Goal: Task Accomplishment & Management: Complete application form

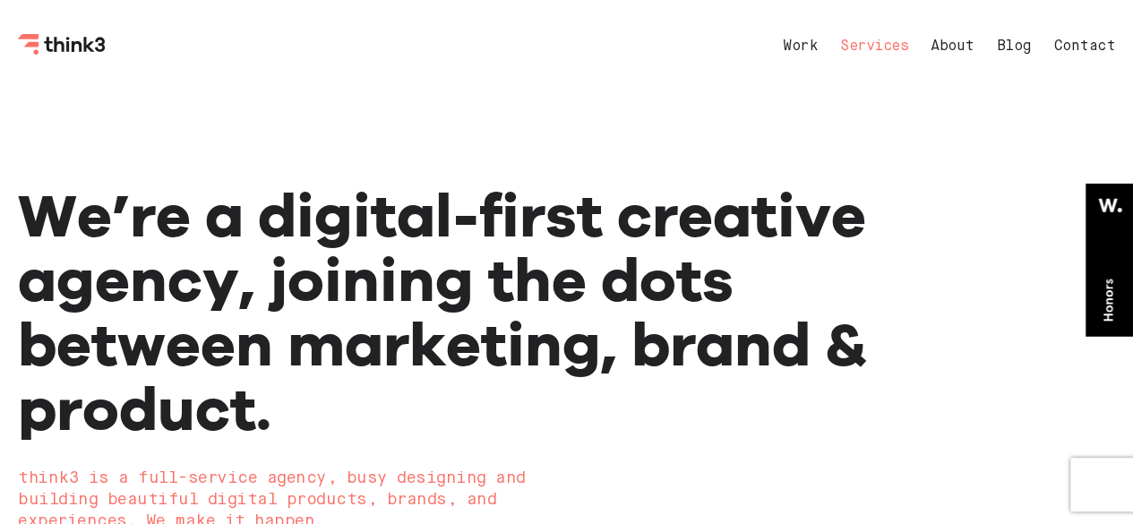
click at [845, 42] on link "Services" at bounding box center [874, 46] width 68 height 14
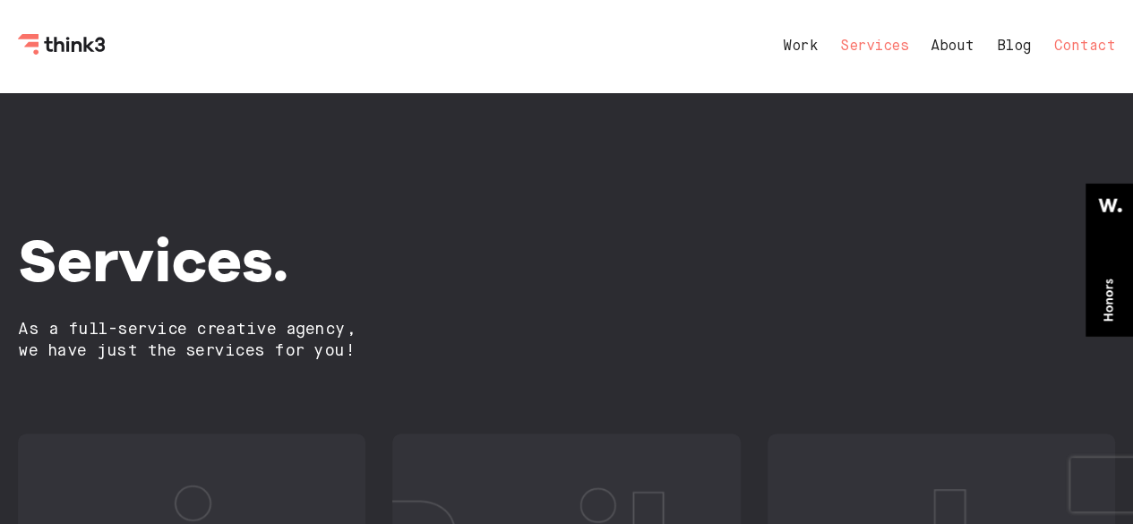
click at [1085, 46] on link "Contact" at bounding box center [1085, 46] width 62 height 14
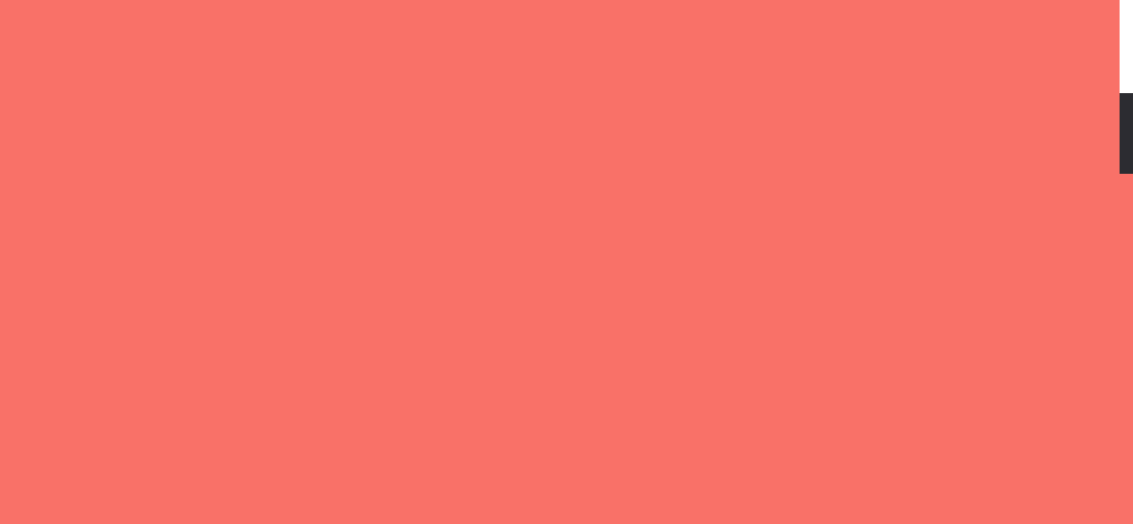
select select "General enquiry"
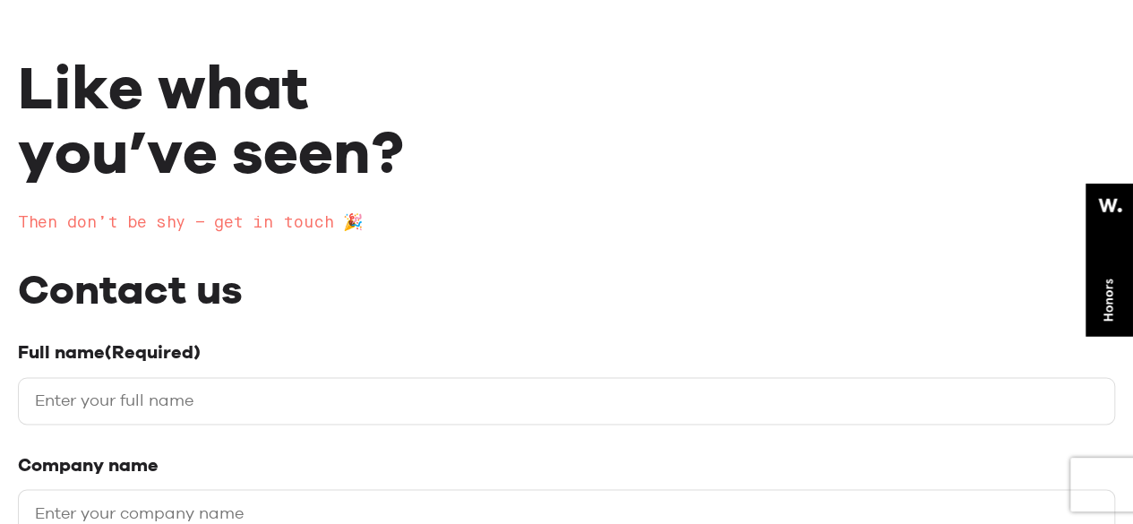
scroll to position [358, 0]
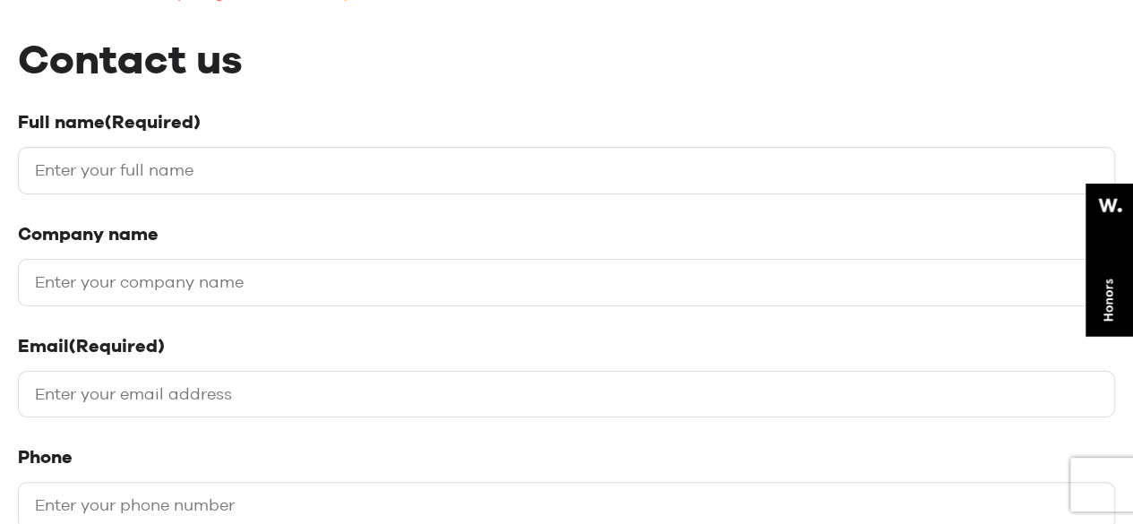
click at [127, 172] on input "Full name (Required)" at bounding box center [566, 170] width 1097 height 47
type input "[PERSON_NAME]"
click at [98, 300] on input "Company name" at bounding box center [566, 282] width 1097 height 47
type input "Matrix Web Infotech"
click at [77, 395] on input "Email (Required)" at bounding box center [566, 394] width 1097 height 47
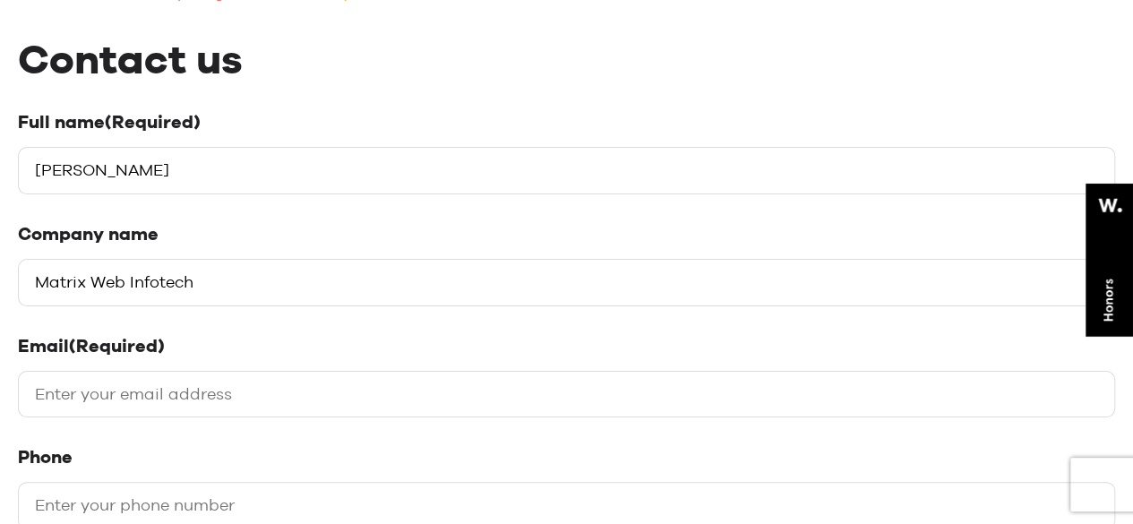
paste input "[PERSON_NAME][EMAIL_ADDRESS][DOMAIN_NAME]"
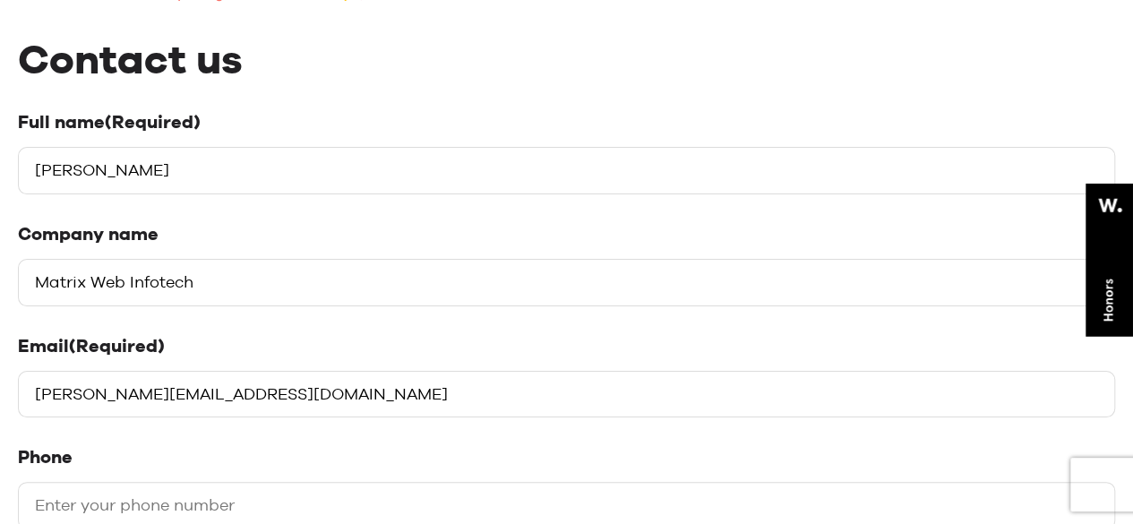
scroll to position [537, 0]
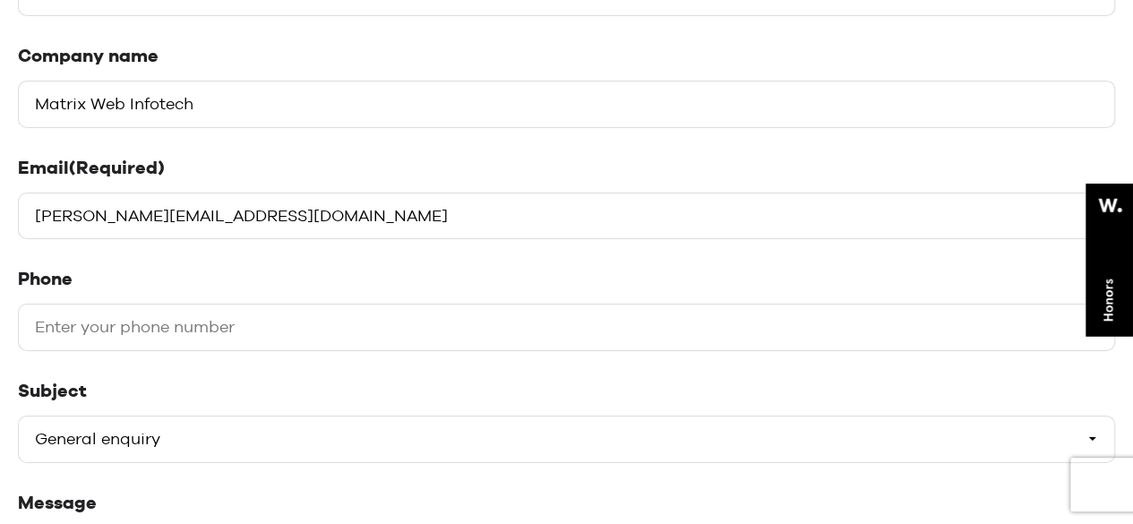
type input "[PERSON_NAME][EMAIL_ADDRESS][DOMAIN_NAME]"
click at [168, 339] on input "Phone" at bounding box center [566, 326] width 1097 height 47
paste input "9928381455"
type input "9928381455"
click at [175, 440] on select "Please select a subject General enquiry Start a project Support" at bounding box center [566, 438] width 1097 height 47
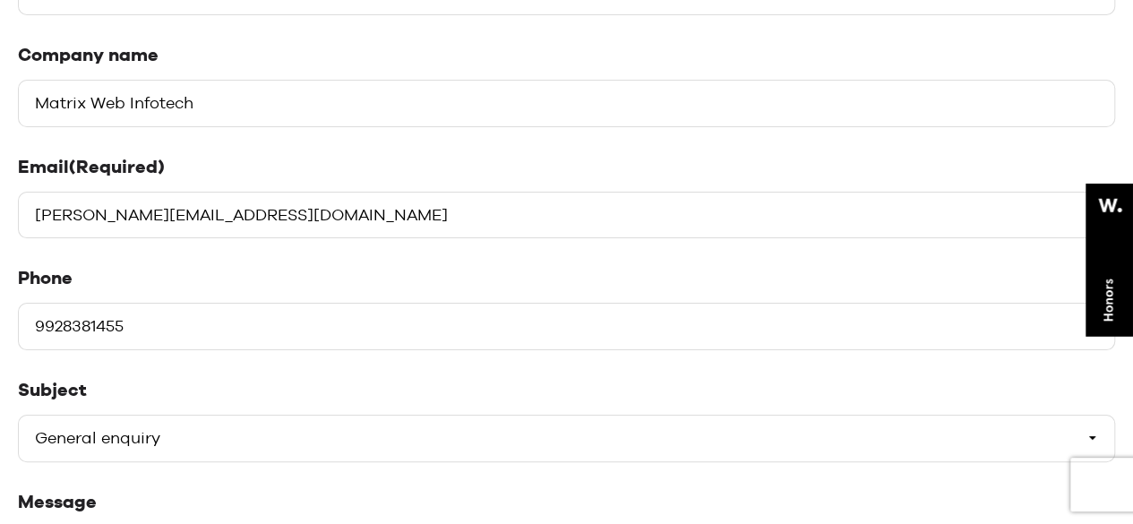
select select "Start a project"
click at [18, 415] on select "Please select a subject General enquiry Start a project Support" at bounding box center [566, 438] width 1097 height 47
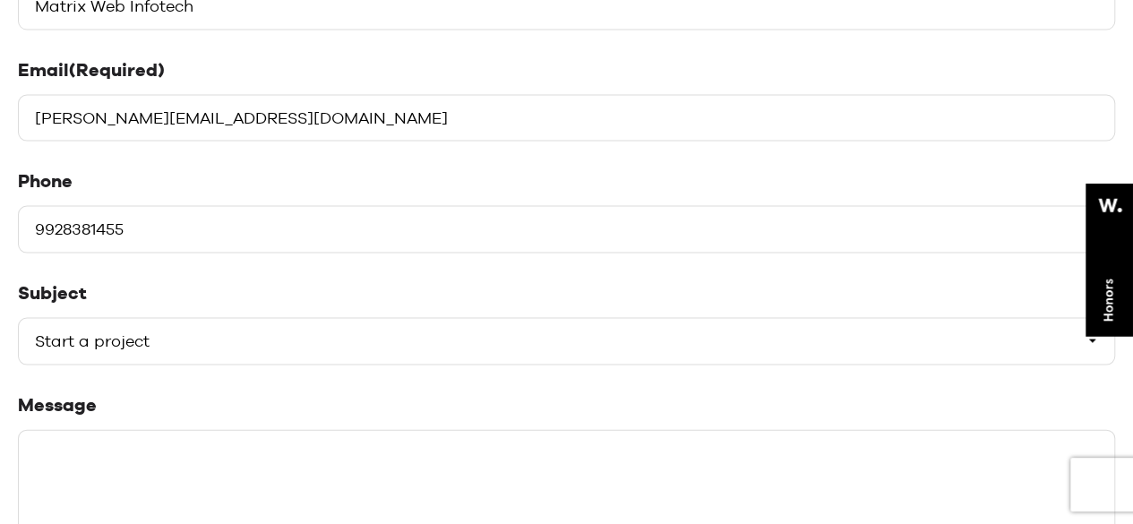
scroll to position [716, 0]
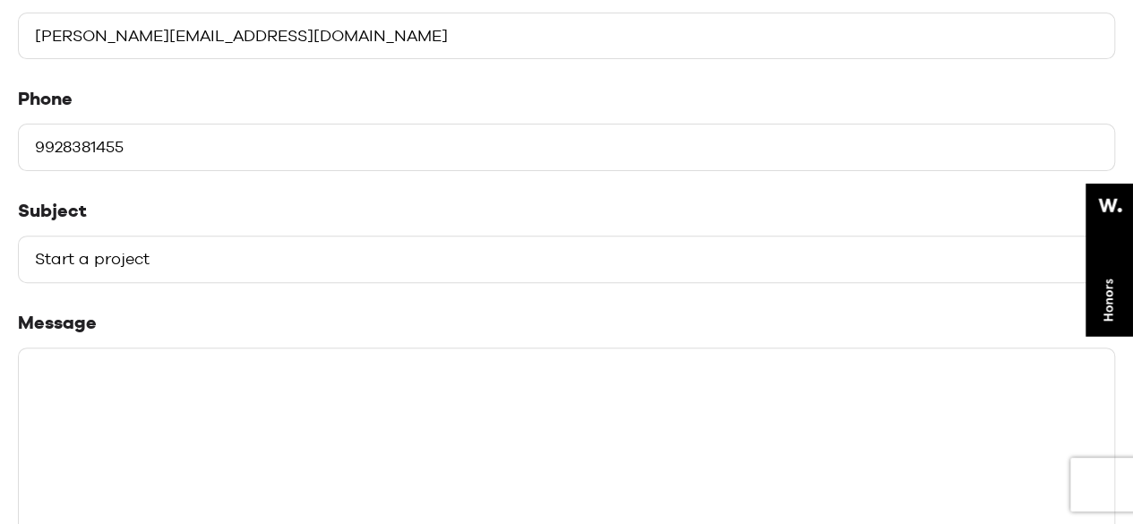
click at [150, 382] on textarea "Message" at bounding box center [566, 481] width 1097 height 269
paste textarea "I hope you're doing well. I’m lakshita sharma Business Development Manager at M…"
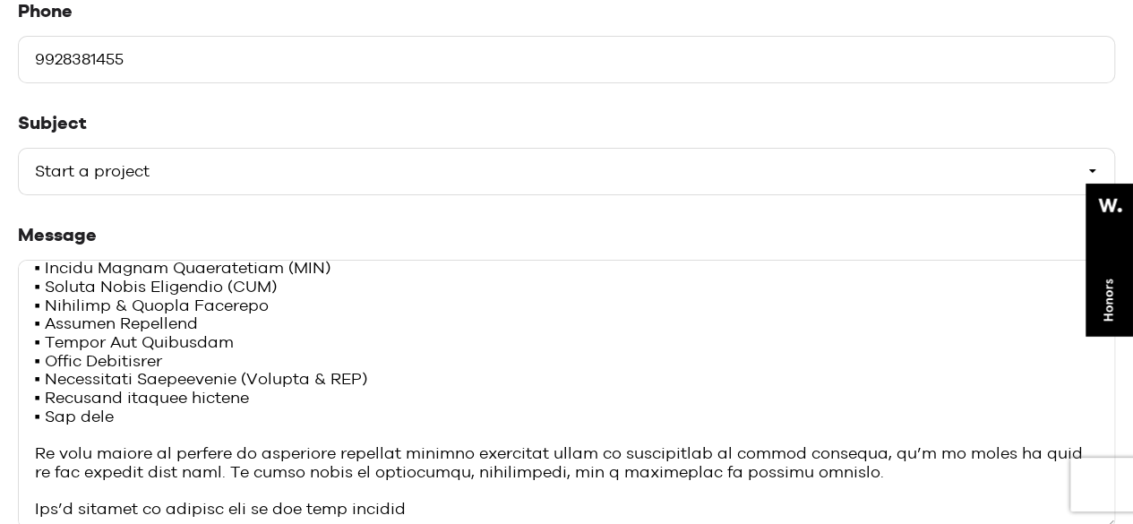
scroll to position [167, 0]
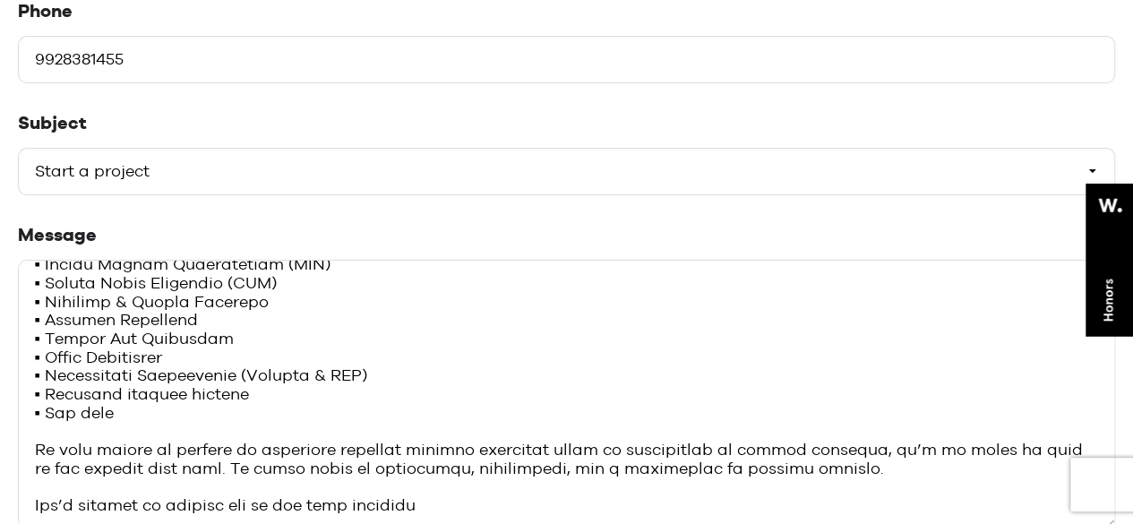
click at [455, 517] on textarea "Message" at bounding box center [566, 394] width 1097 height 269
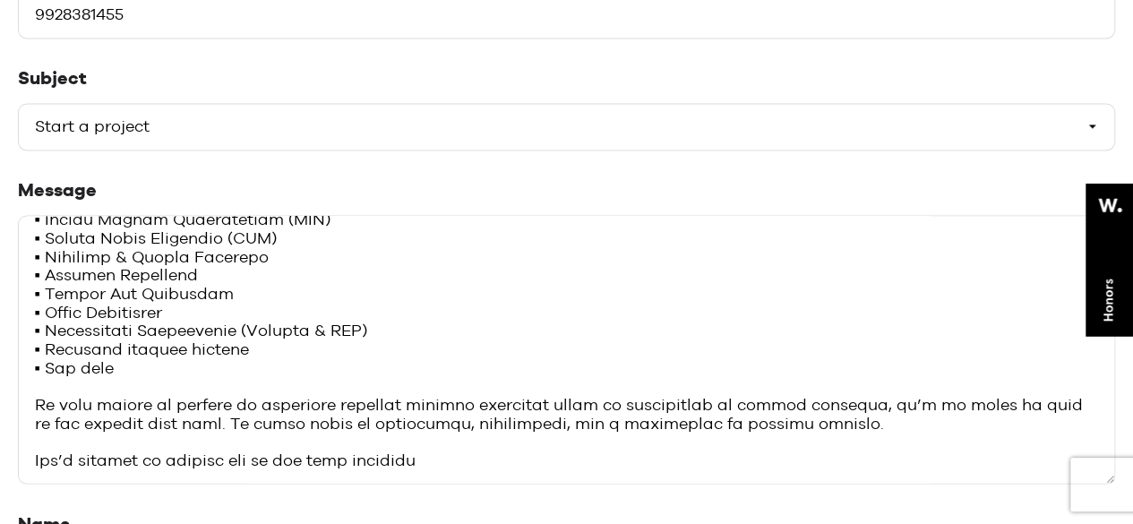
scroll to position [985, 0]
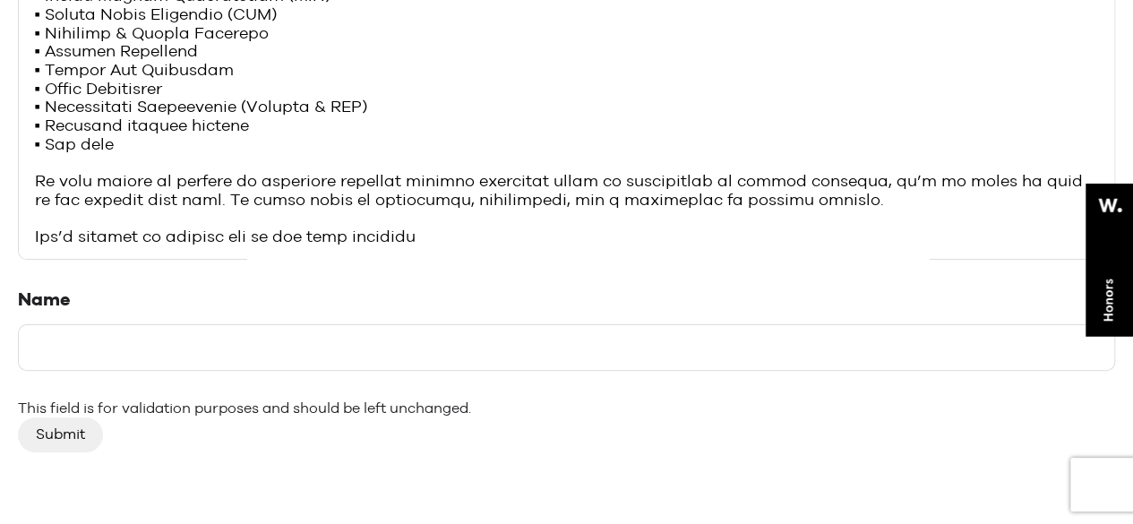
type textarea "I hope you're doing well. I’m lakshita sharma Business Development Manager at M…"
click at [133, 338] on input "Name" at bounding box center [566, 347] width 1097 height 47
click at [91, 431] on input "Submit" at bounding box center [60, 434] width 85 height 34
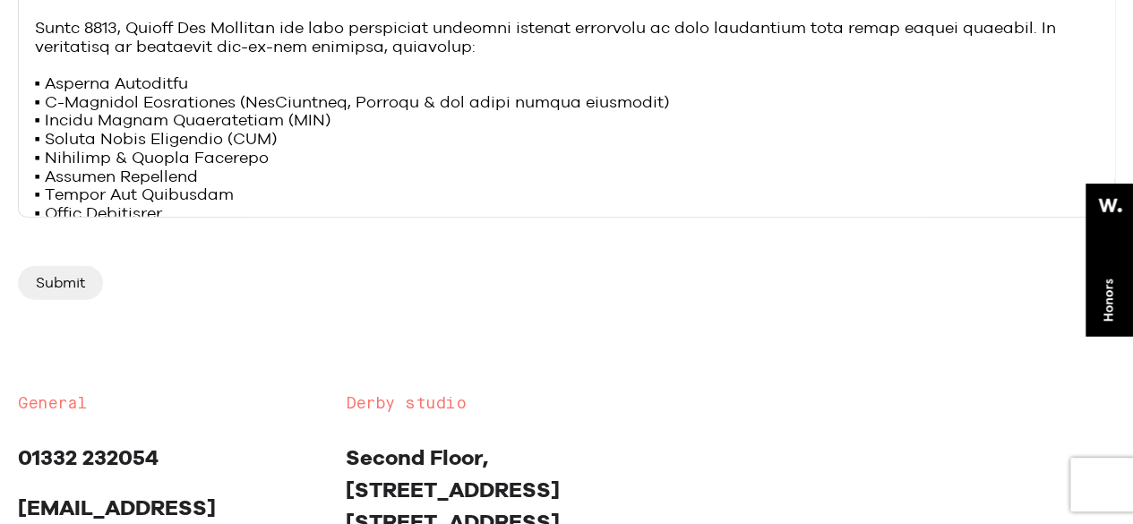
scroll to position [985, 0]
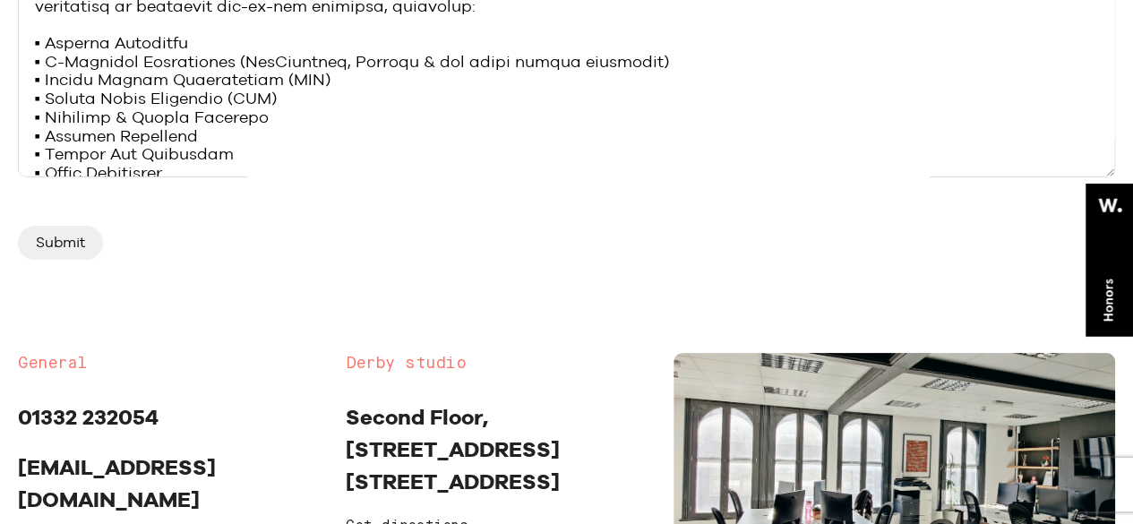
click at [62, 236] on input "Submit" at bounding box center [60, 243] width 85 height 34
